Goal: Find specific page/section: Find specific page/section

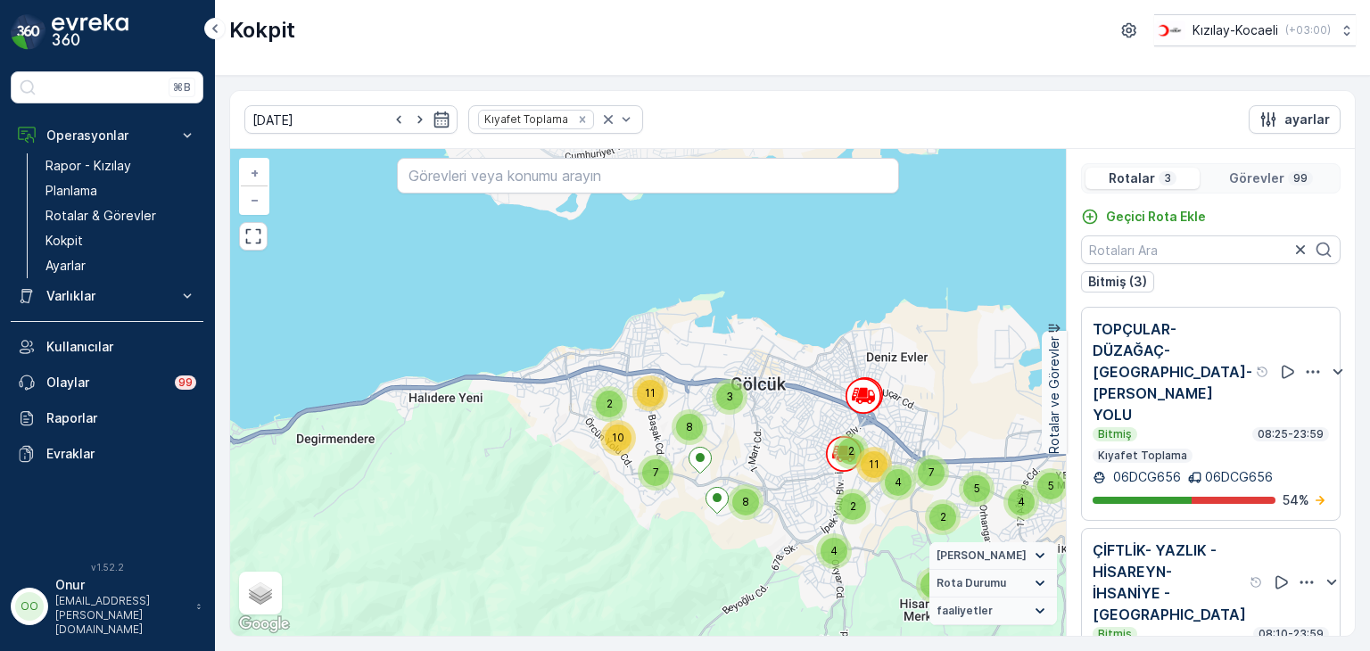
scroll to position [232, 0]
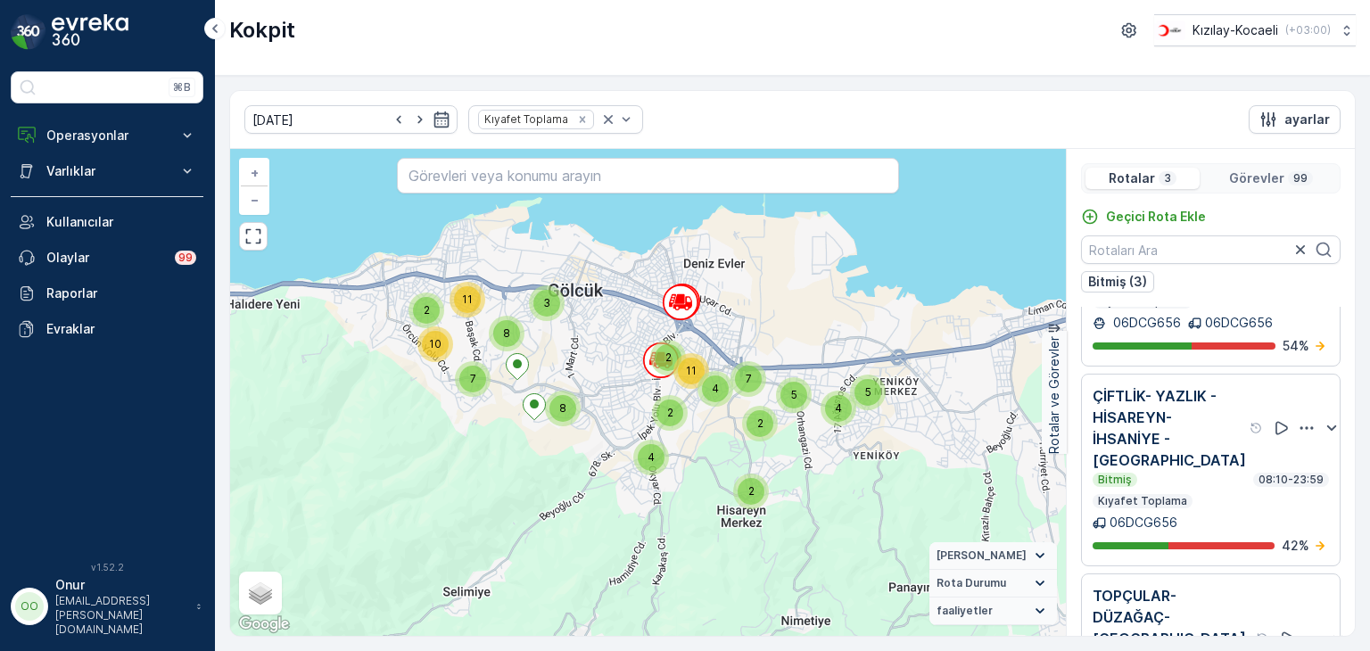
scroll to position [232, 0]
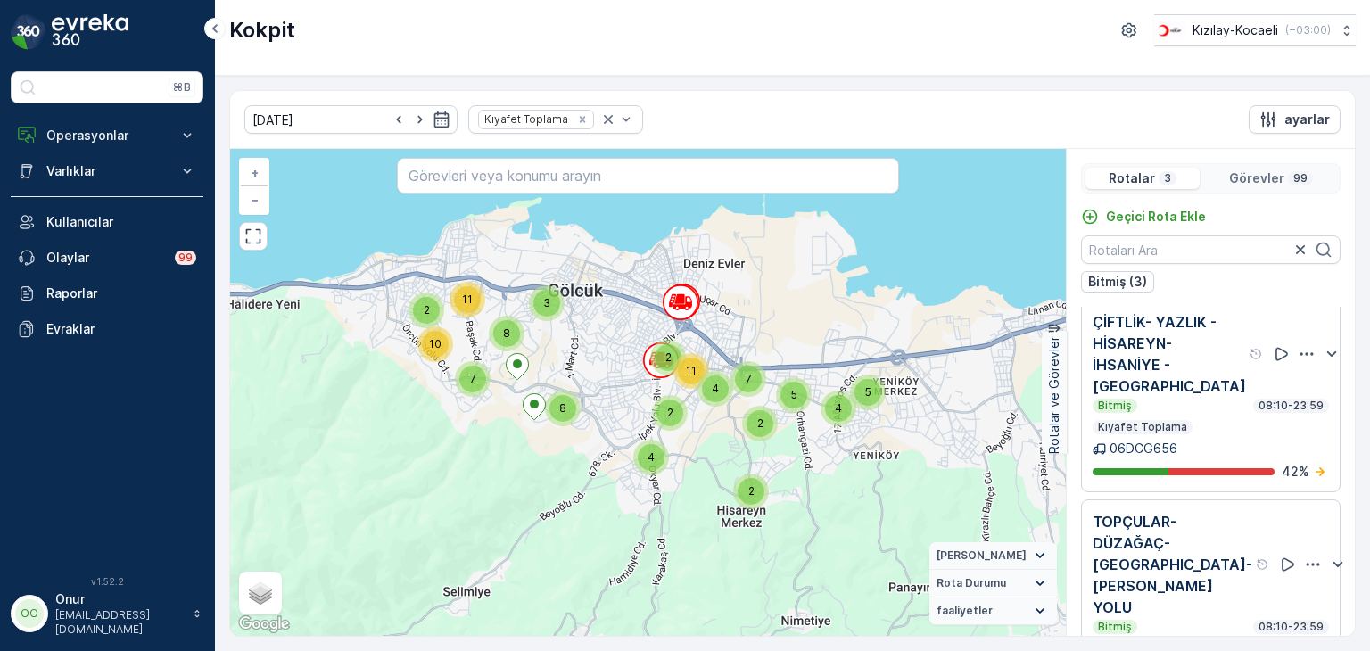
scroll to position [232, 0]
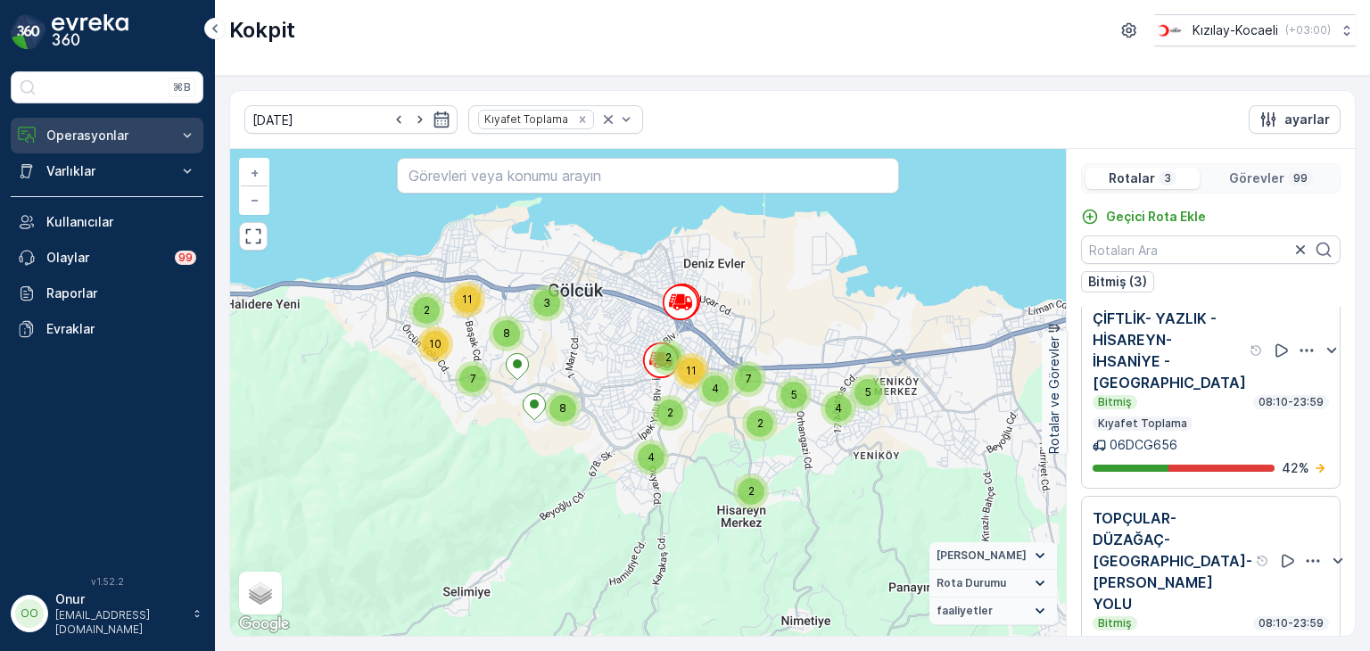
click at [93, 143] on p "Operasyonlar" at bounding box center [106, 136] width 121 height 18
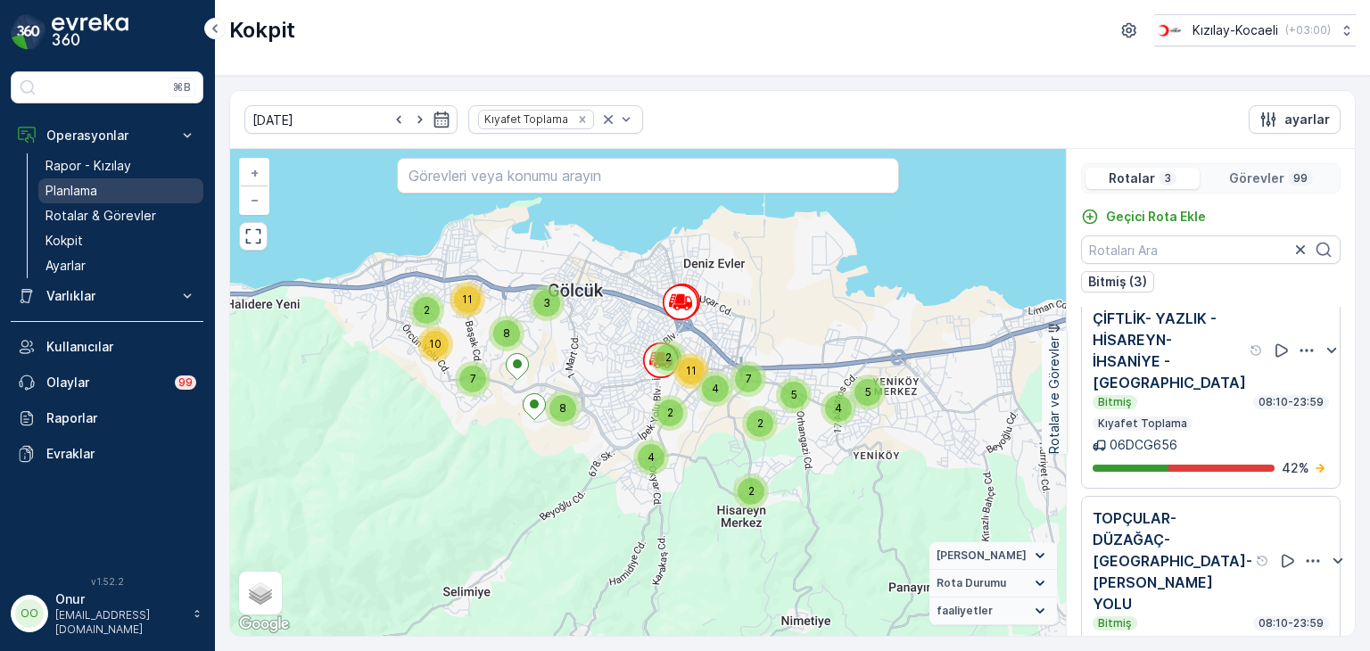
click at [71, 184] on p "Planlama" at bounding box center [71, 191] width 52 height 18
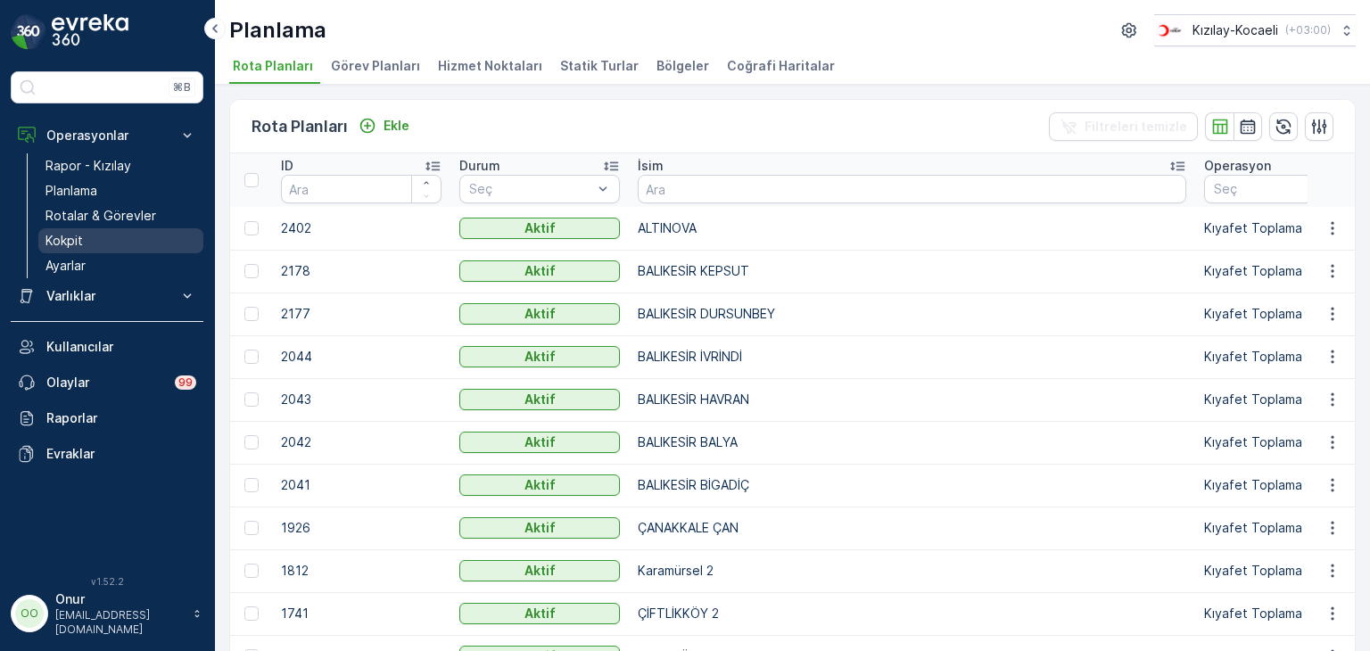
click at [72, 235] on p "Kokpit" at bounding box center [63, 241] width 37 height 18
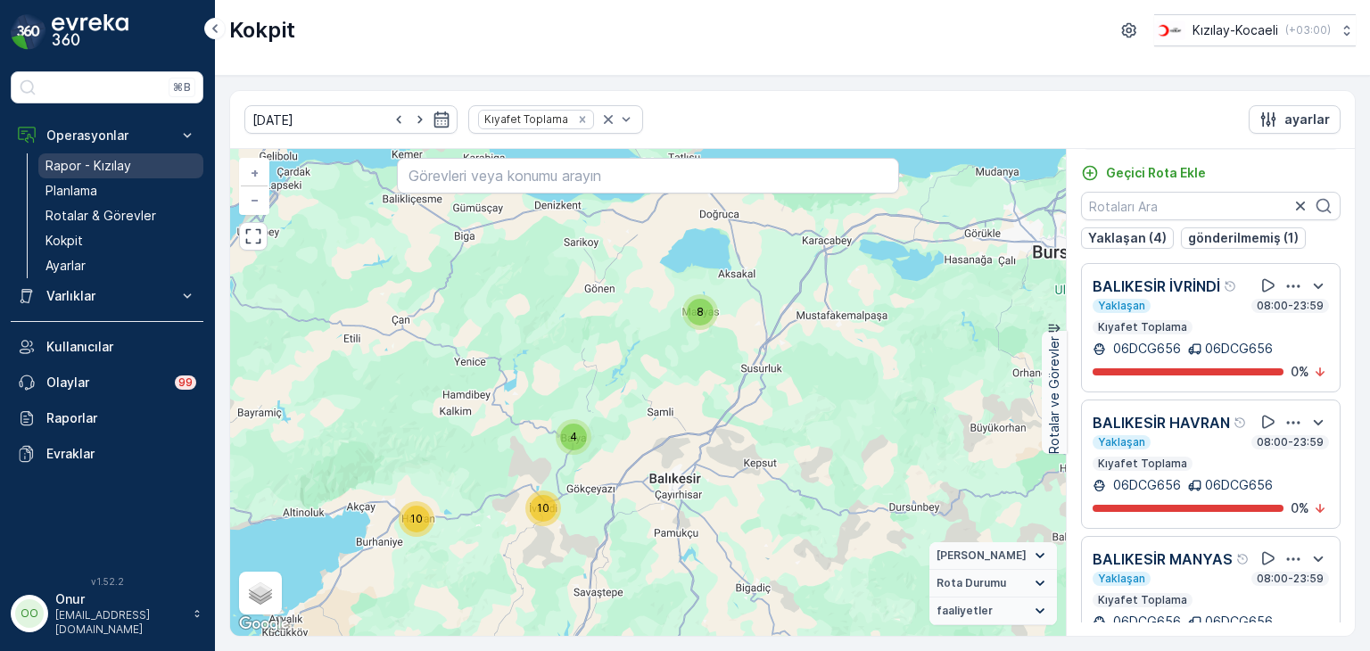
click at [92, 169] on p "Rapor - Kızılay" at bounding box center [88, 166] width 86 height 18
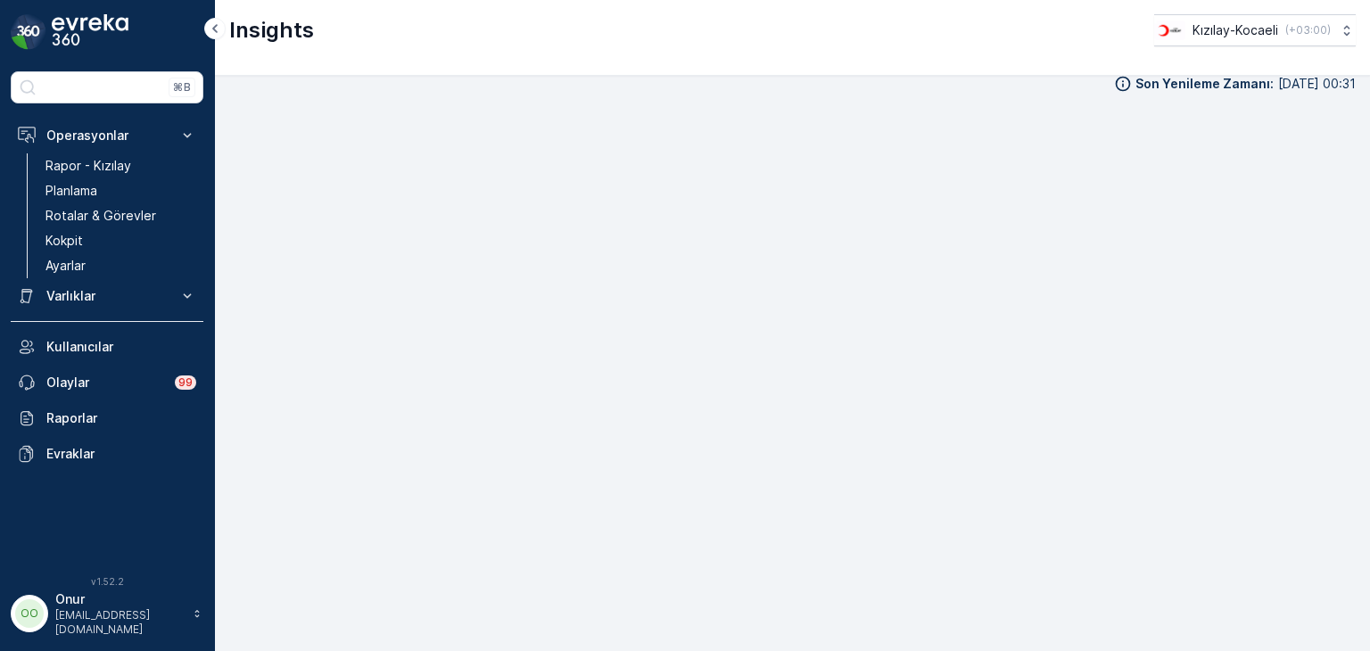
scroll to position [18, 0]
click at [859, 95] on div "Son Yenileme Zamanı : 14.10.2025 00:31" at bounding box center [792, 345] width 1127 height 547
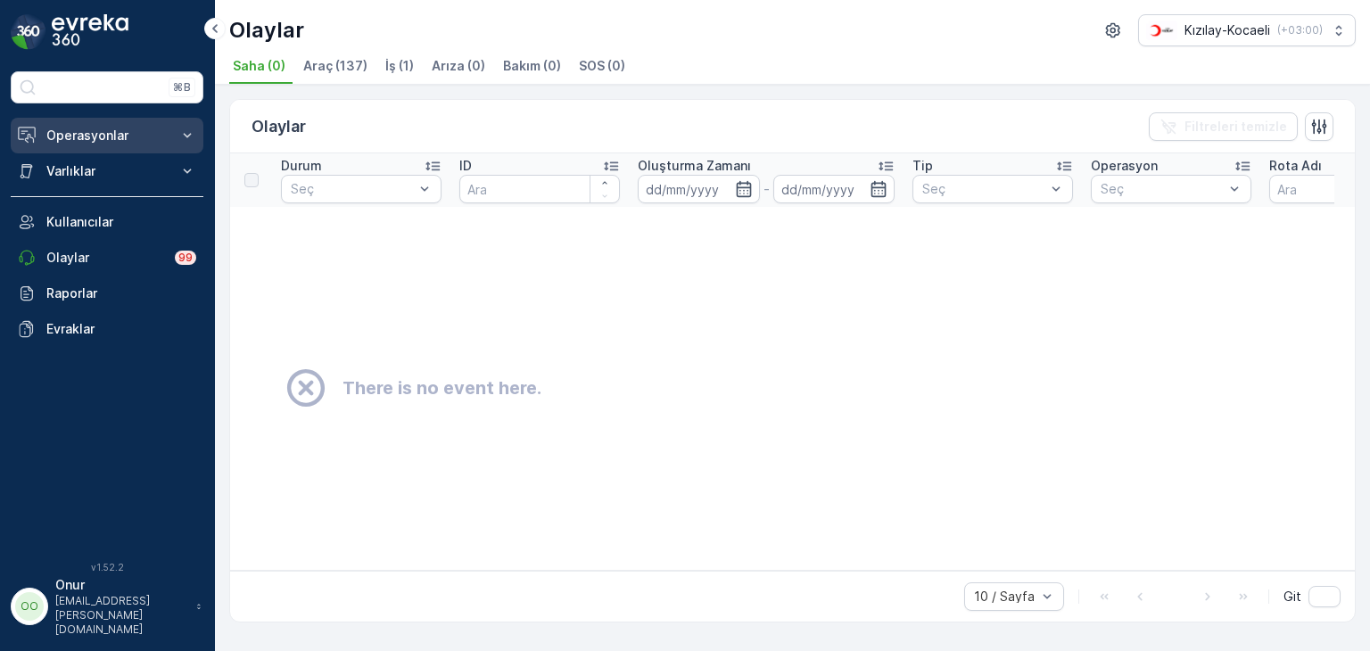
click at [110, 138] on p "Operasyonlar" at bounding box center [106, 136] width 121 height 18
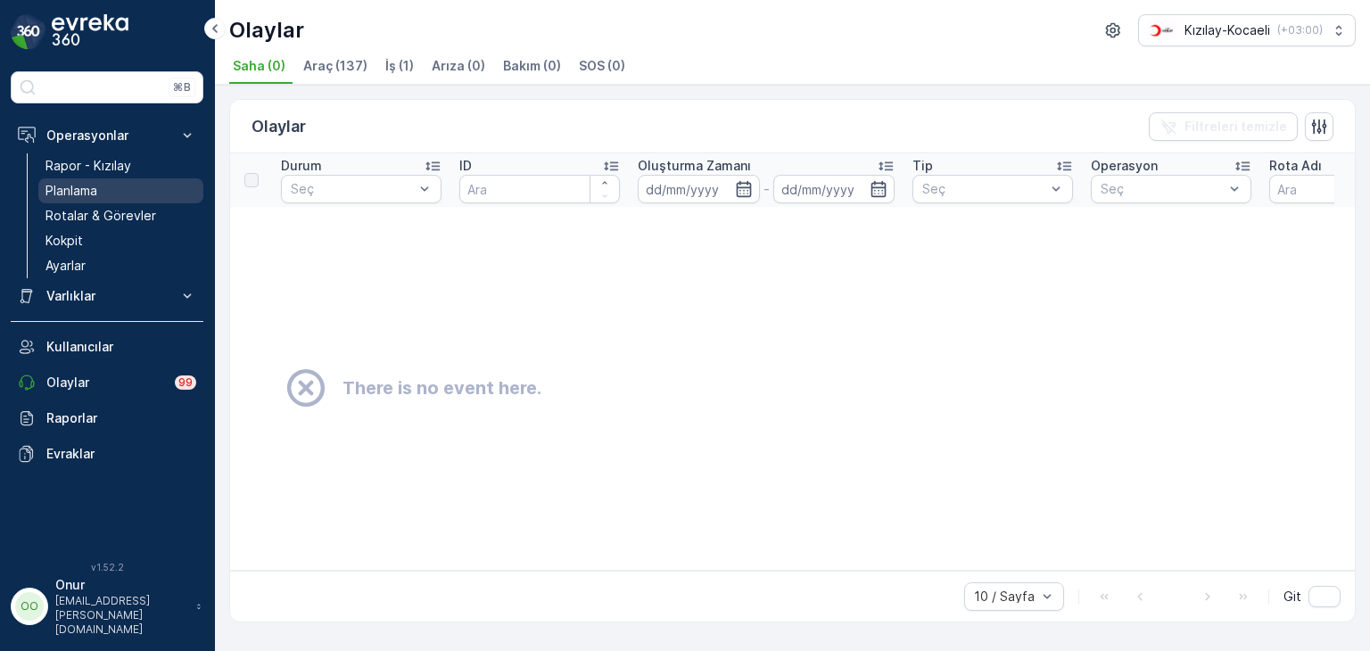
click at [89, 195] on p "Planlama" at bounding box center [71, 191] width 52 height 18
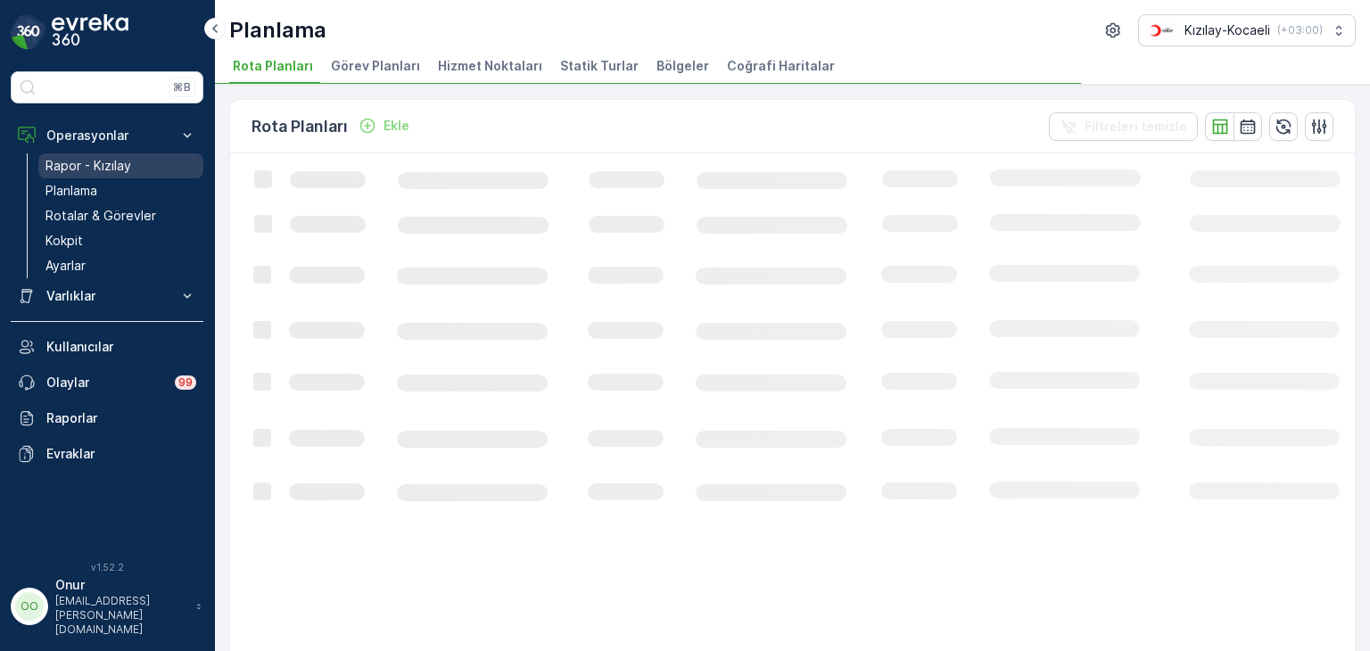
click at [89, 175] on link "Rapor - Kızılay" at bounding box center [120, 165] width 165 height 25
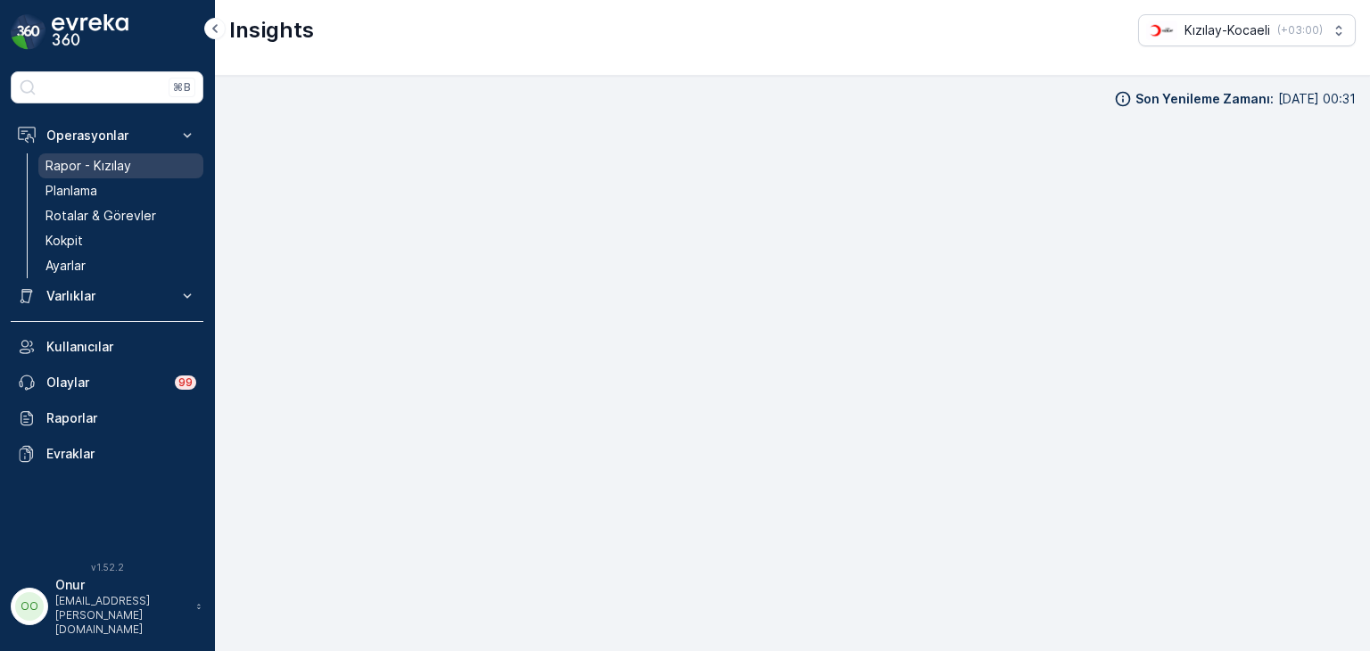
click at [91, 158] on p "Rapor - Kızılay" at bounding box center [88, 166] width 86 height 18
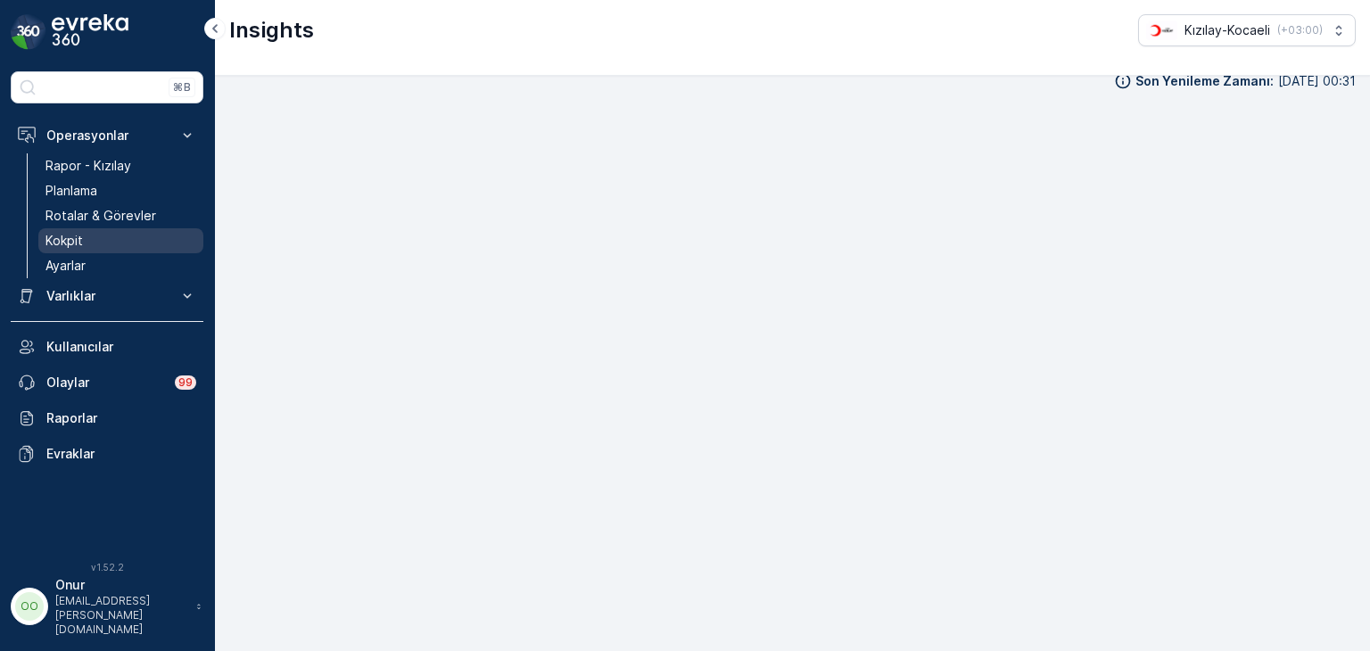
click at [78, 235] on p "Kokpit" at bounding box center [63, 241] width 37 height 18
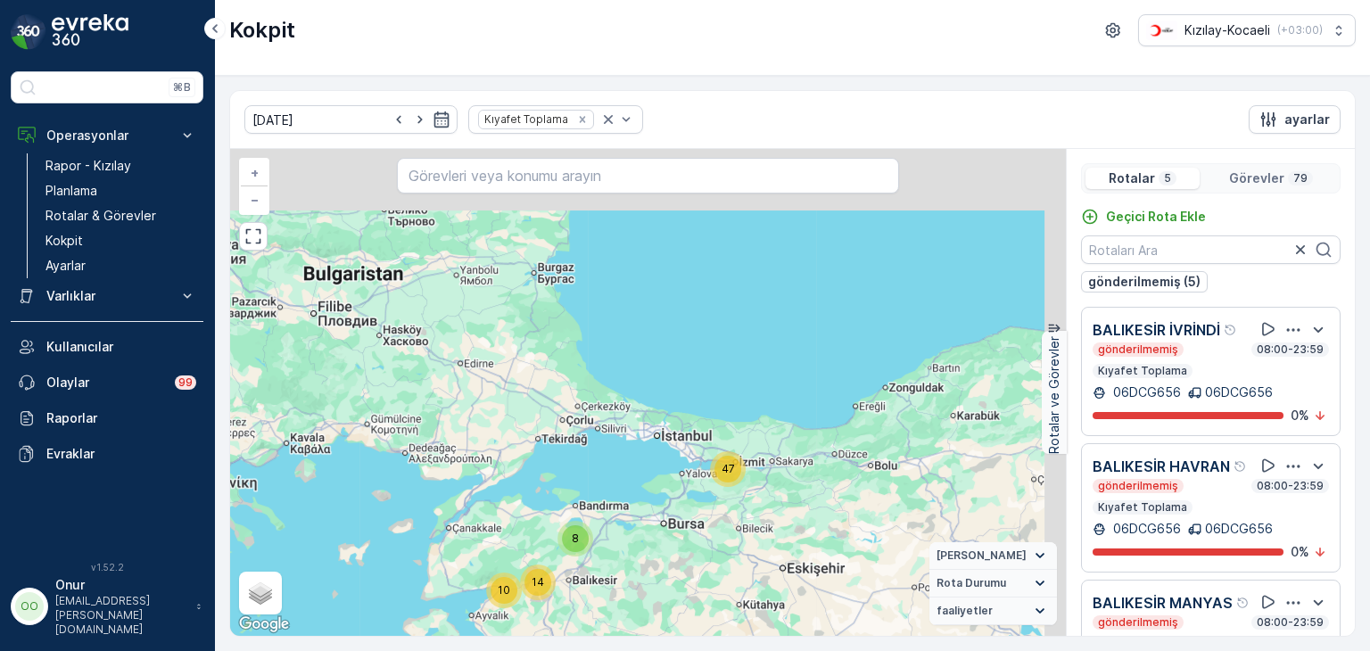
drag, startPoint x: 888, startPoint y: 362, endPoint x: 676, endPoint y: 531, distance: 271.1
click at [676, 531] on div "47 10 8 14 + − Uydu Yol haritası Arazi Karışık Leaflet Klavye kısayolları Harit…" at bounding box center [648, 392] width 836 height 487
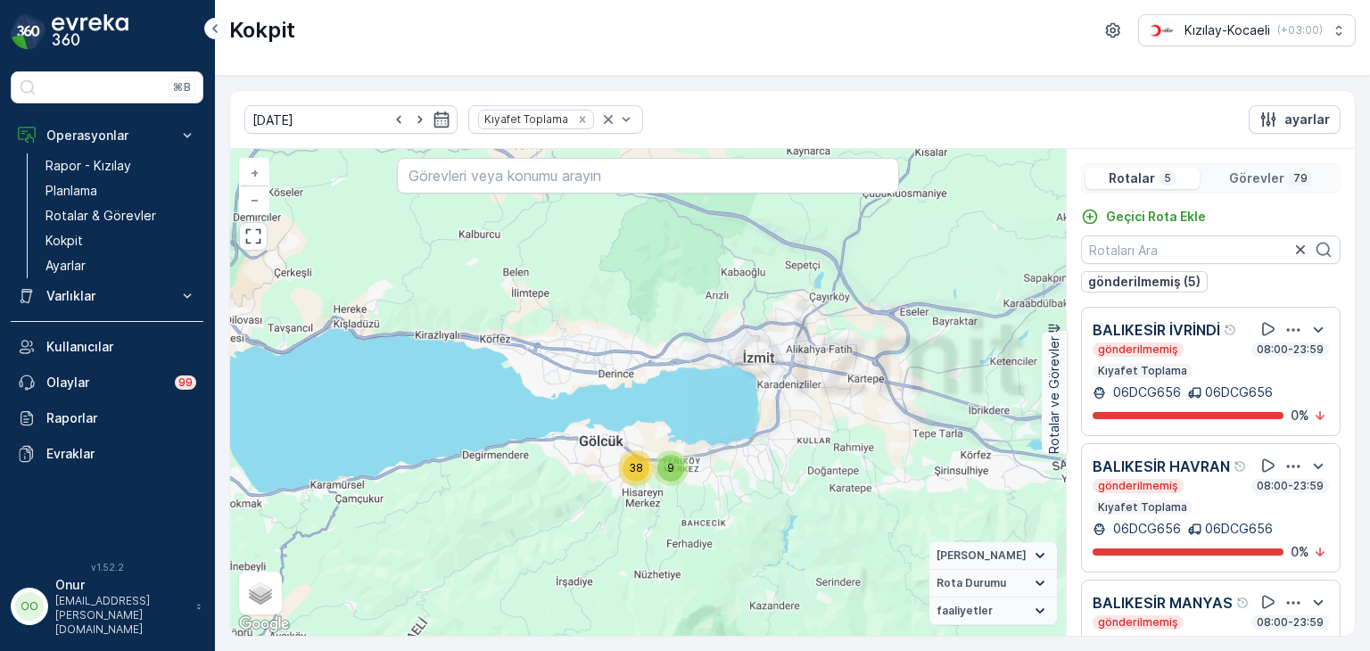
drag, startPoint x: 638, startPoint y: 508, endPoint x: 667, endPoint y: 366, distance: 144.9
click at [667, 366] on div "9 38 10 8 10 4 + − Uydu Yol haritası Arazi Karışık Leaflet Klavye kısayolları H…" at bounding box center [648, 392] width 836 height 487
